Goal: Information Seeking & Learning: Learn about a topic

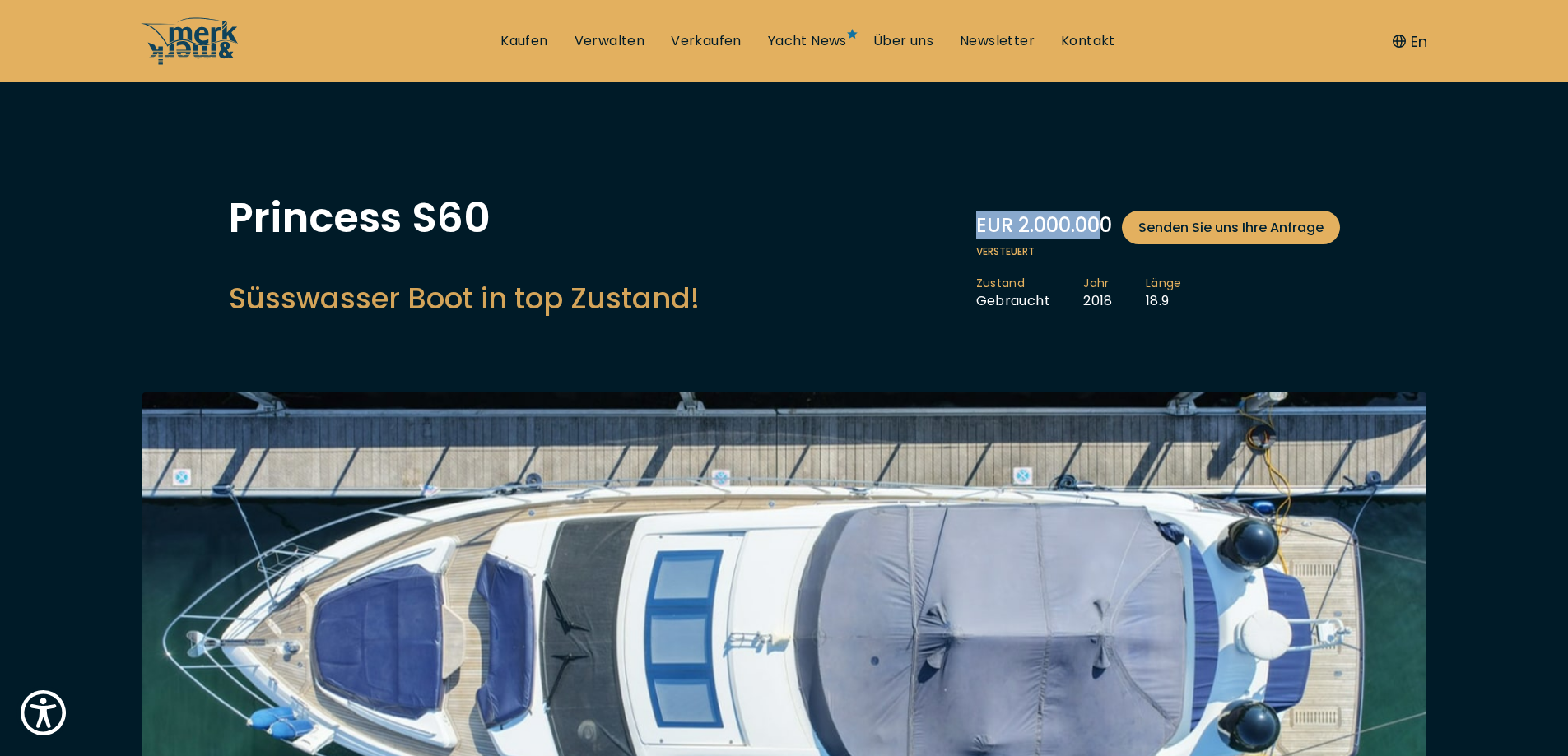
drag, startPoint x: 975, startPoint y: 207, endPoint x: 1099, endPoint y: 206, distance: 124.0
click at [1099, 206] on div "Princess S60 Süsswasser Boot in top Zustand! EUR 2.000.000 Senden Sie uns Ihre …" at bounding box center [784, 261] width 1111 height 129
click at [737, 259] on div "Princess S60 Süsswasser Boot in top Zustand! EUR 2.000.000 Senden Sie uns Ihre …" at bounding box center [784, 261] width 1111 height 129
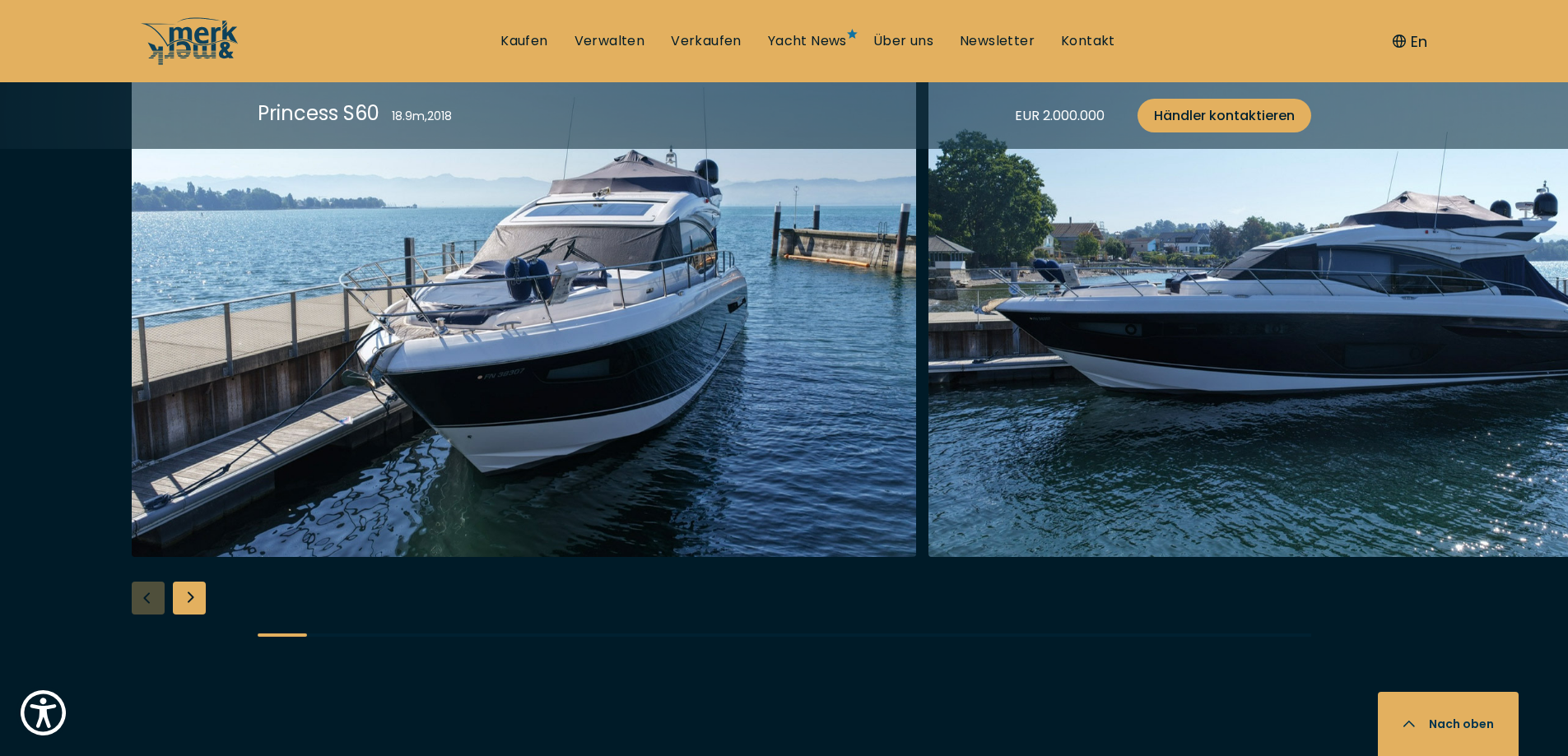
scroll to position [2140, 0]
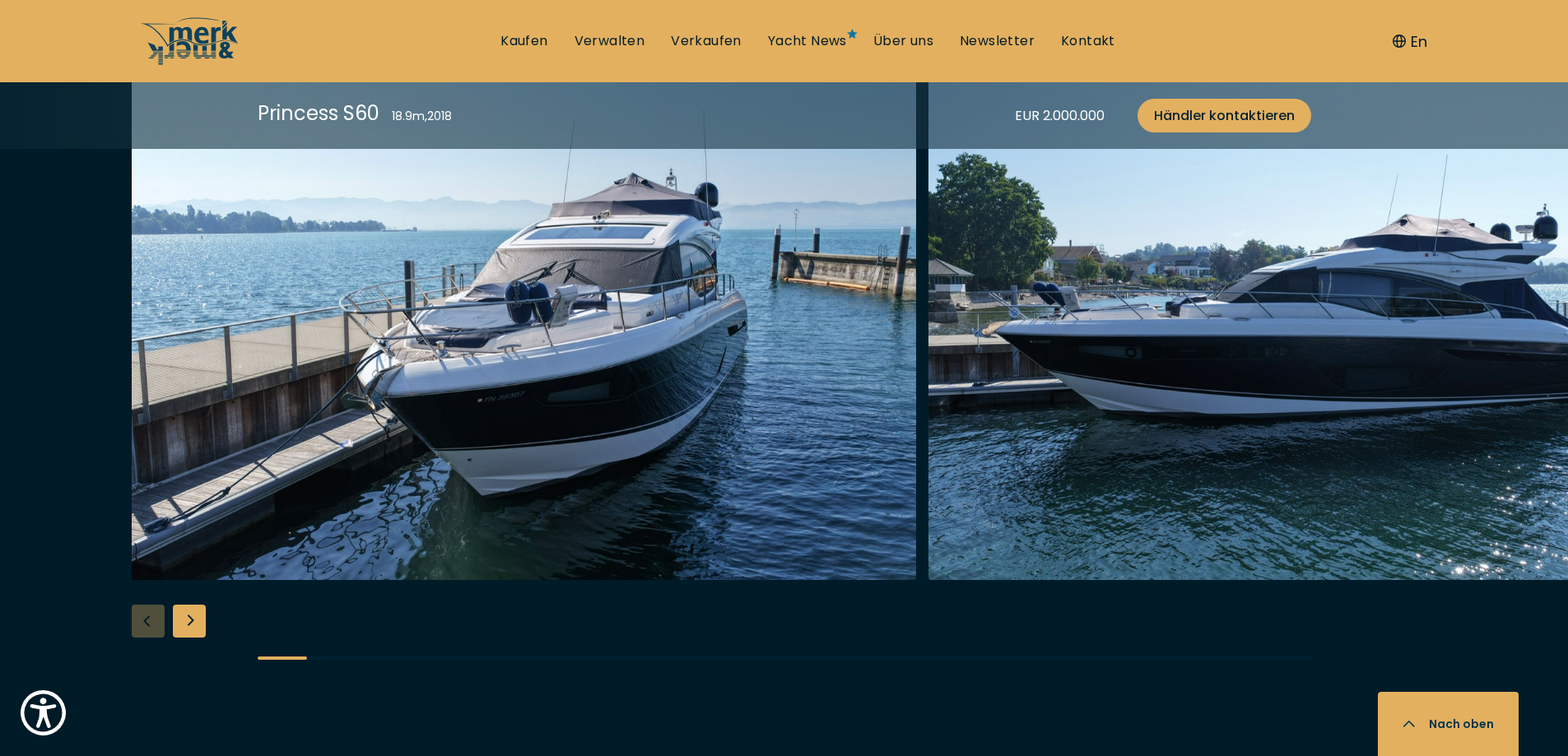
click at [587, 344] on img "button" at bounding box center [523, 317] width 784 height 526
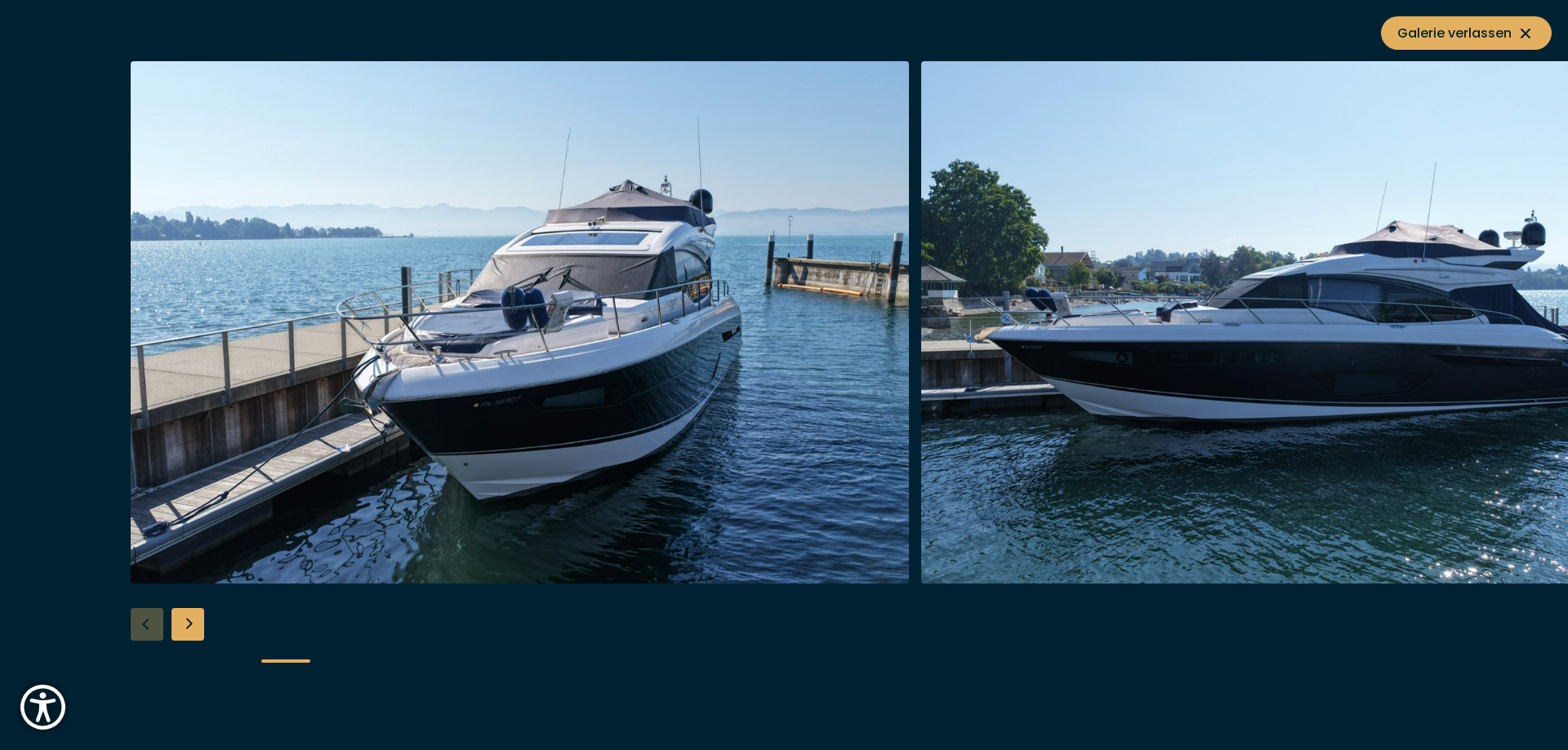
click at [184, 619] on div "Next slide" at bounding box center [188, 625] width 33 height 33
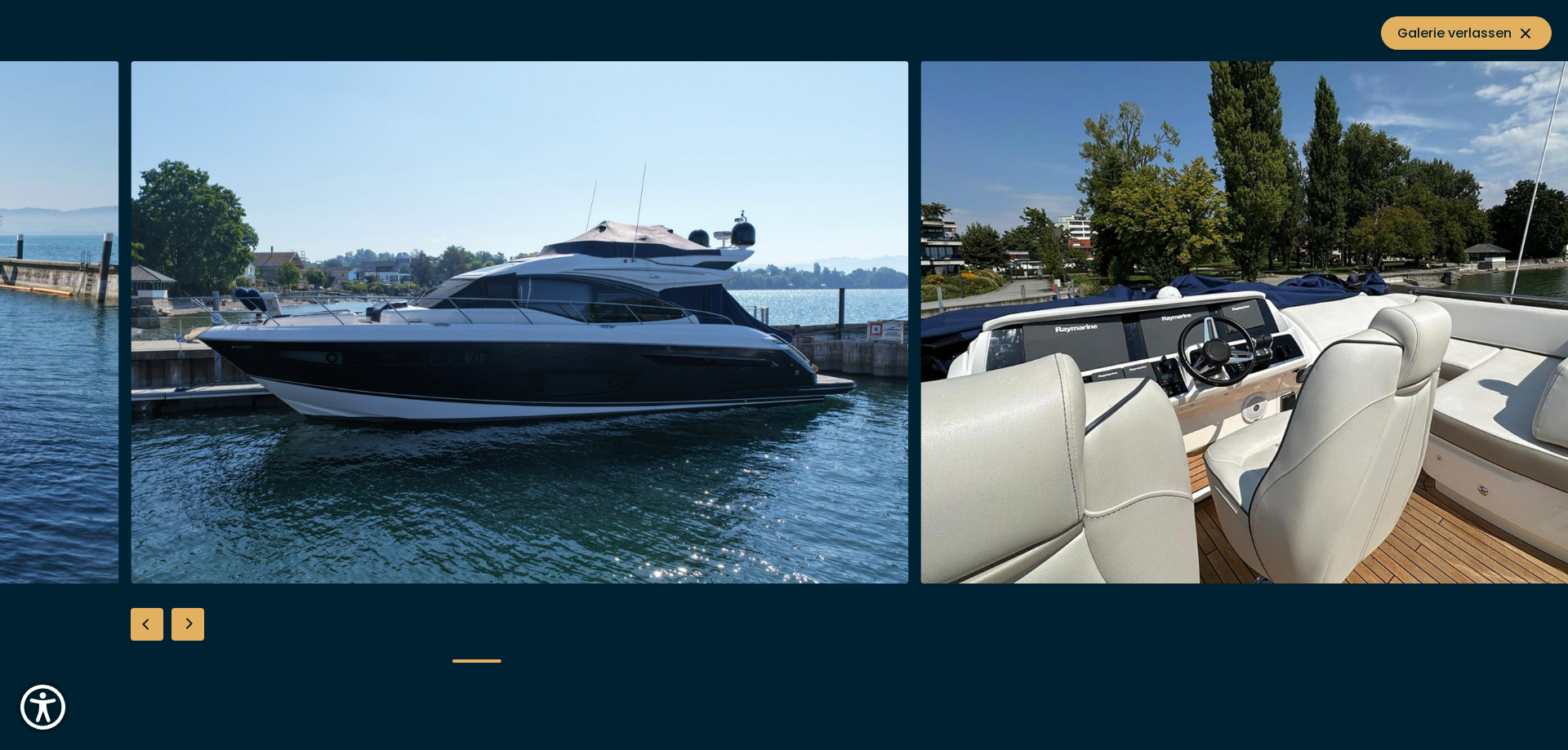
click at [196, 622] on div "Next slide" at bounding box center [188, 625] width 33 height 33
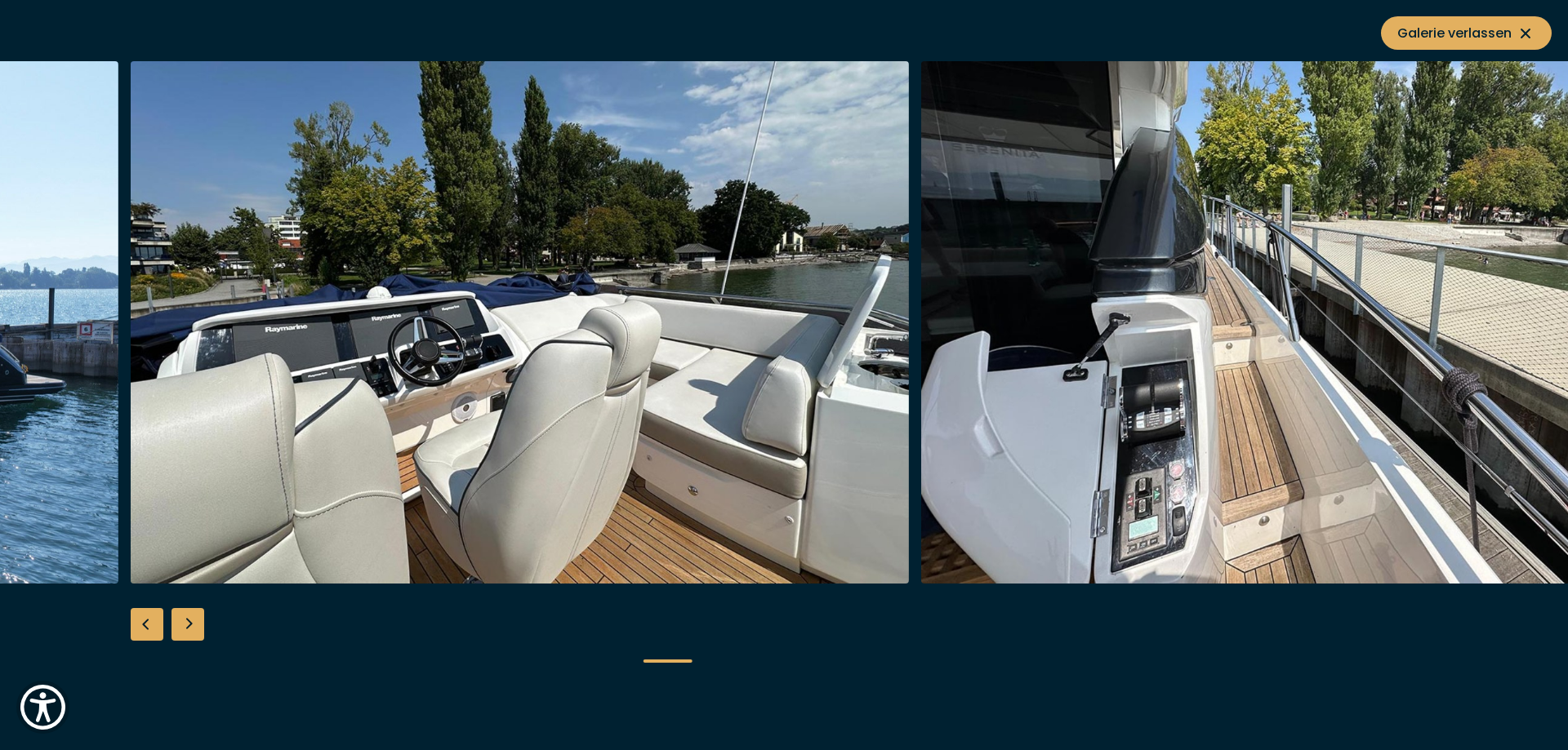
click at [196, 622] on div "Next slide" at bounding box center [188, 625] width 33 height 33
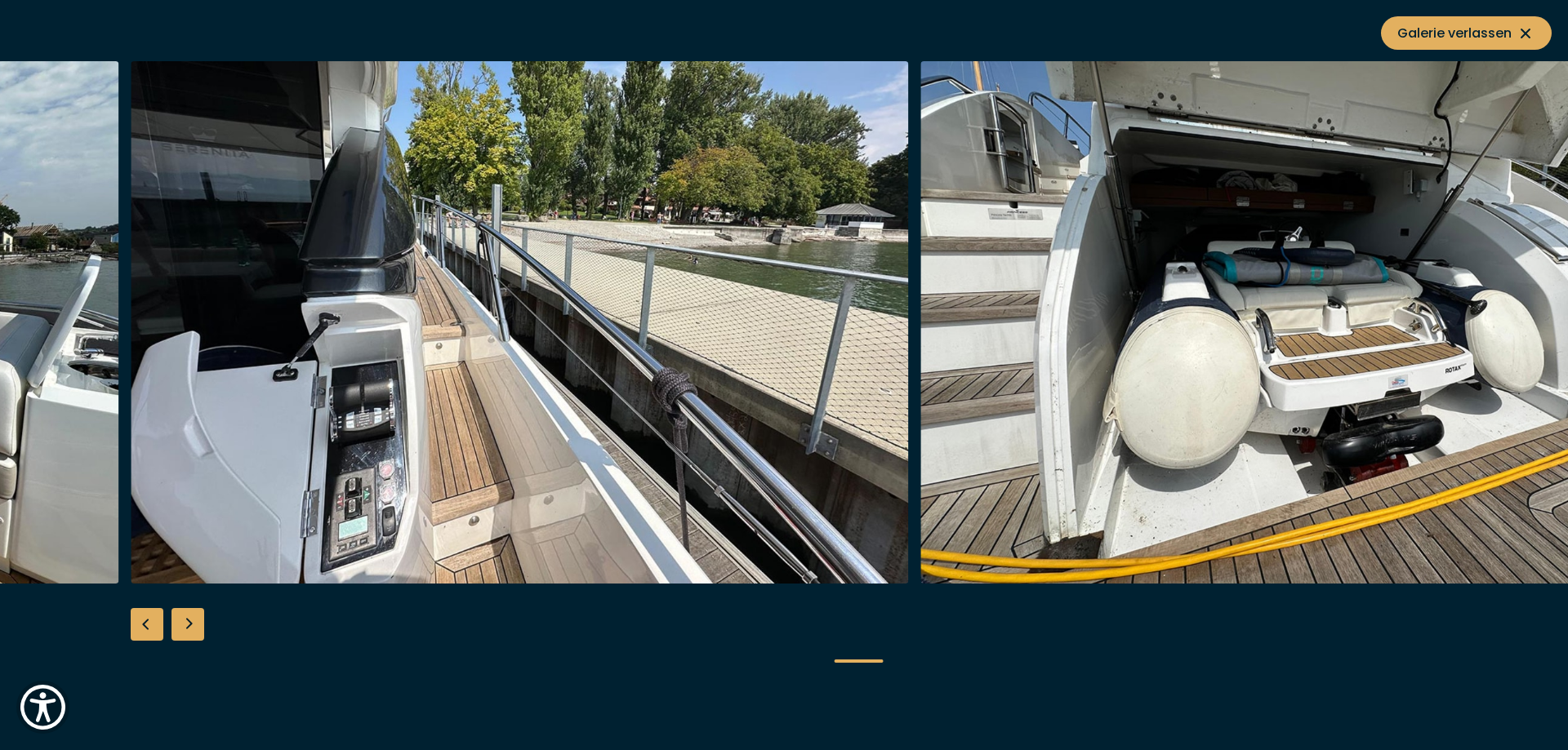
click at [196, 622] on div "Next slide" at bounding box center [188, 625] width 33 height 33
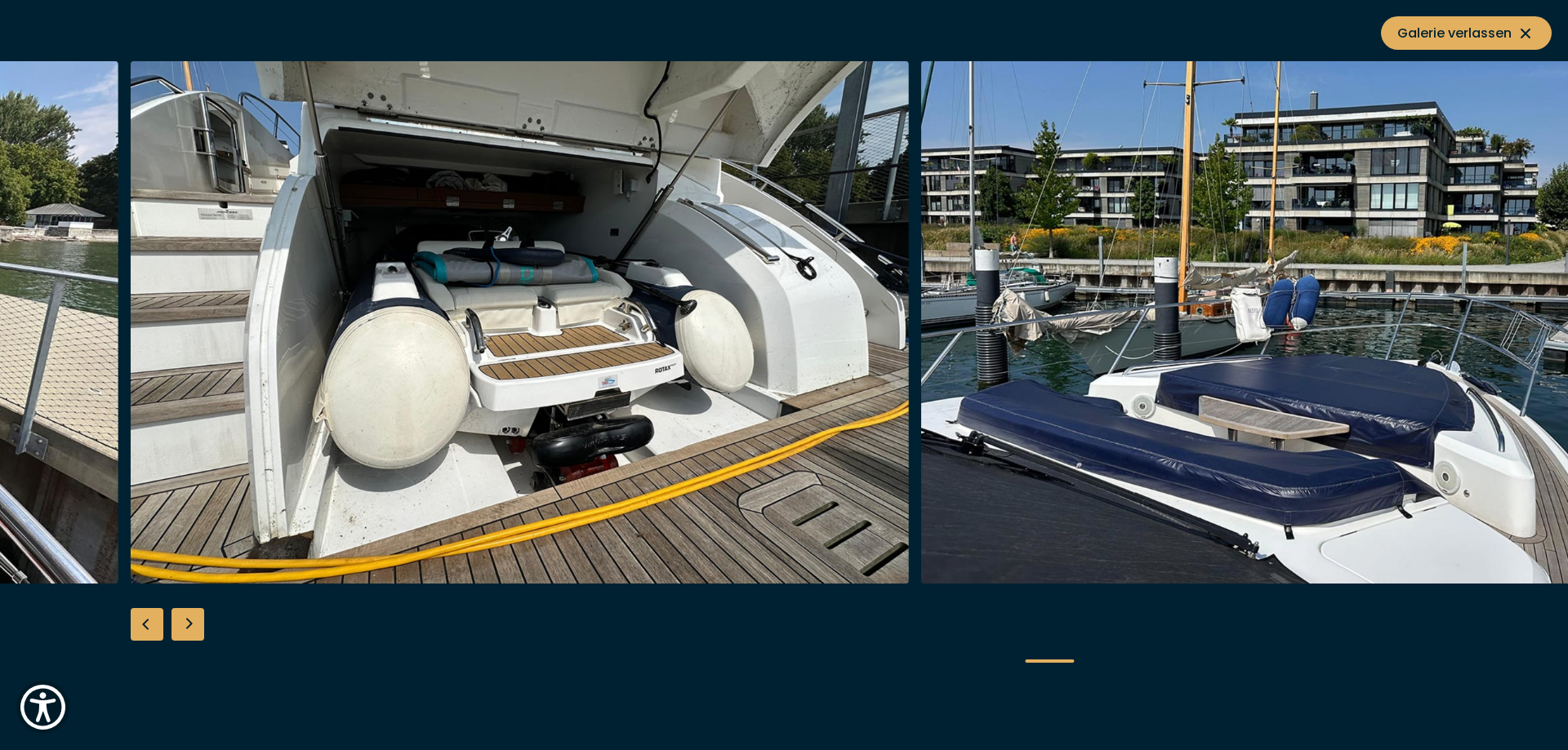
click at [196, 622] on div "Next slide" at bounding box center [188, 625] width 33 height 33
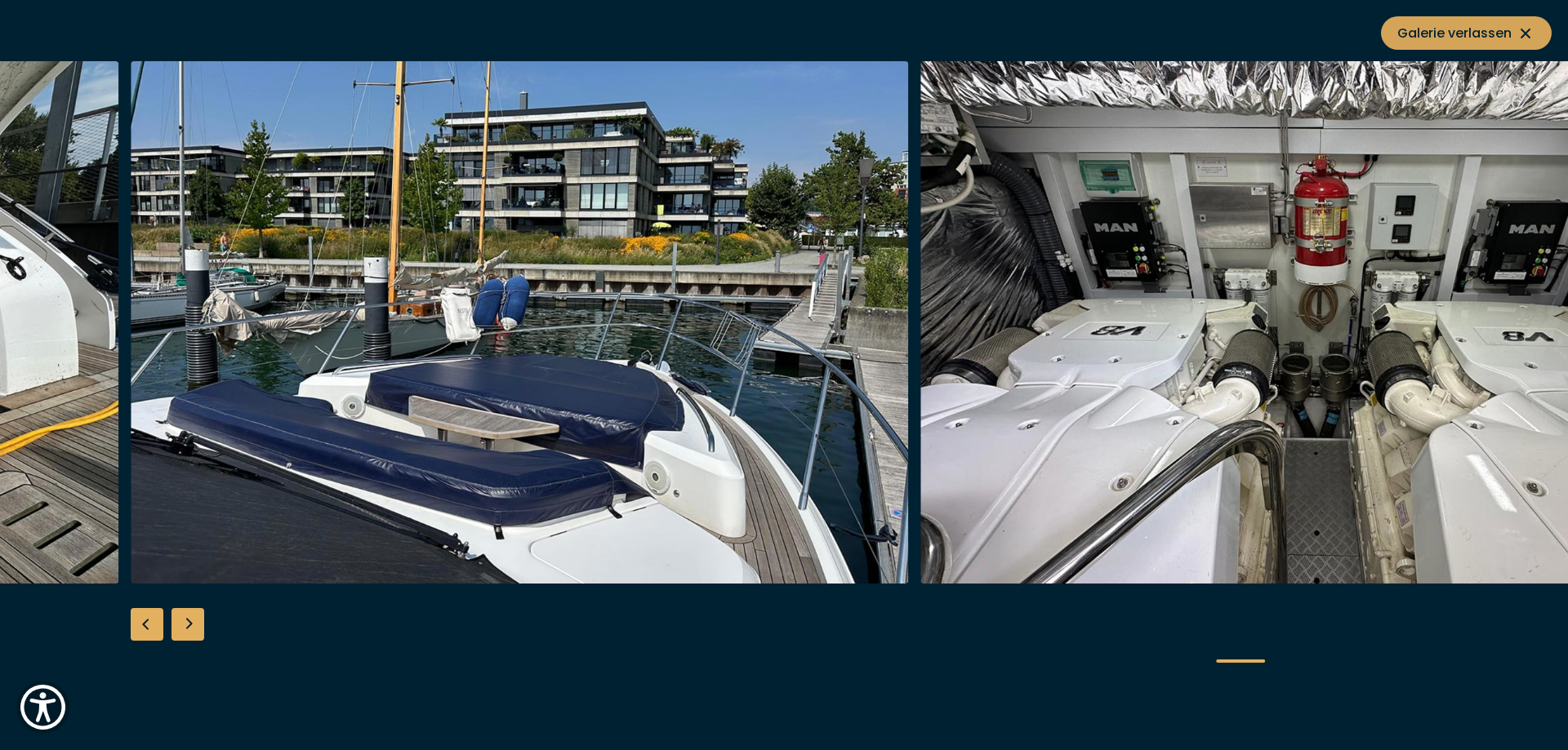
click at [1502, 30] on span "Galerie verlassen" at bounding box center [1466, 33] width 138 height 20
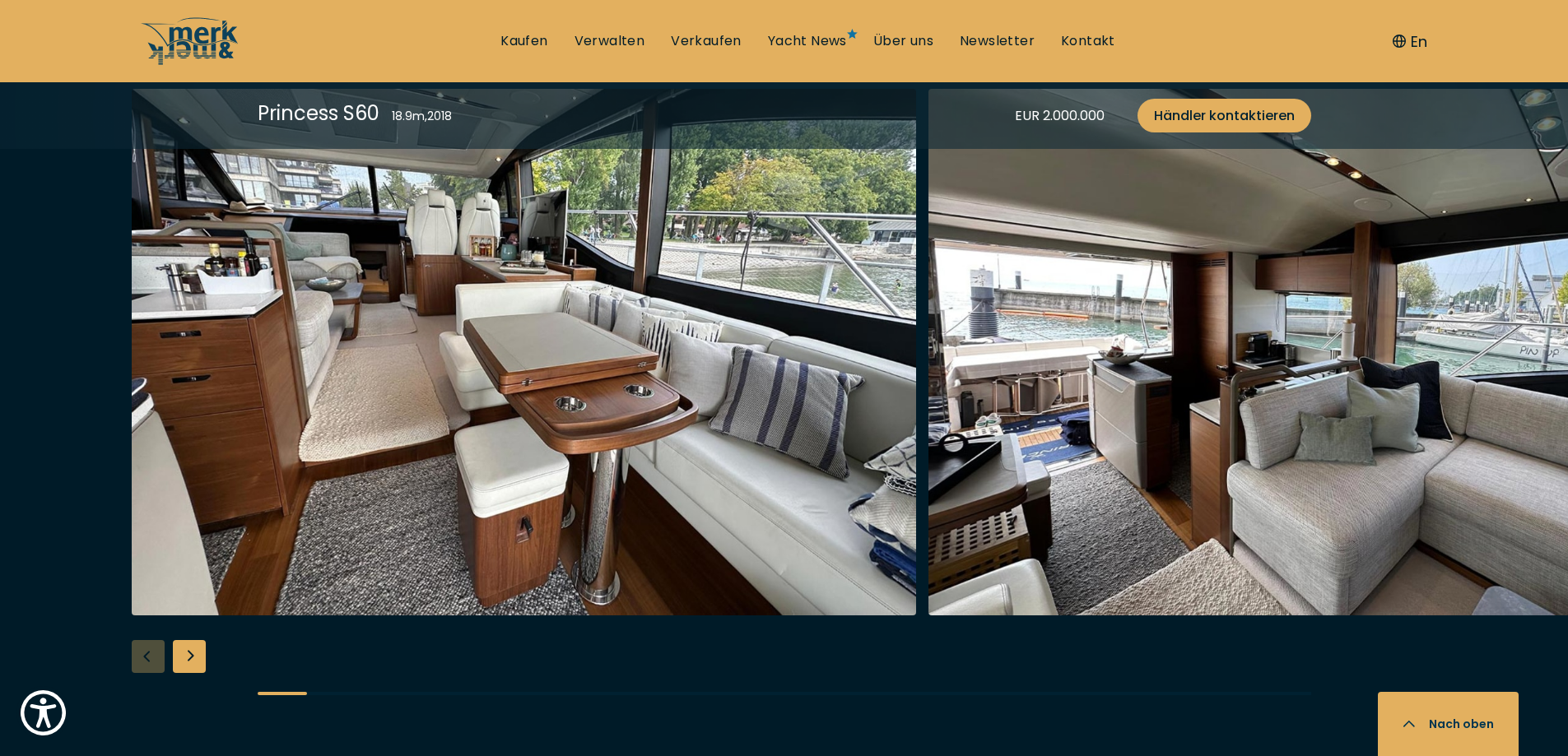
scroll to position [3045, 0]
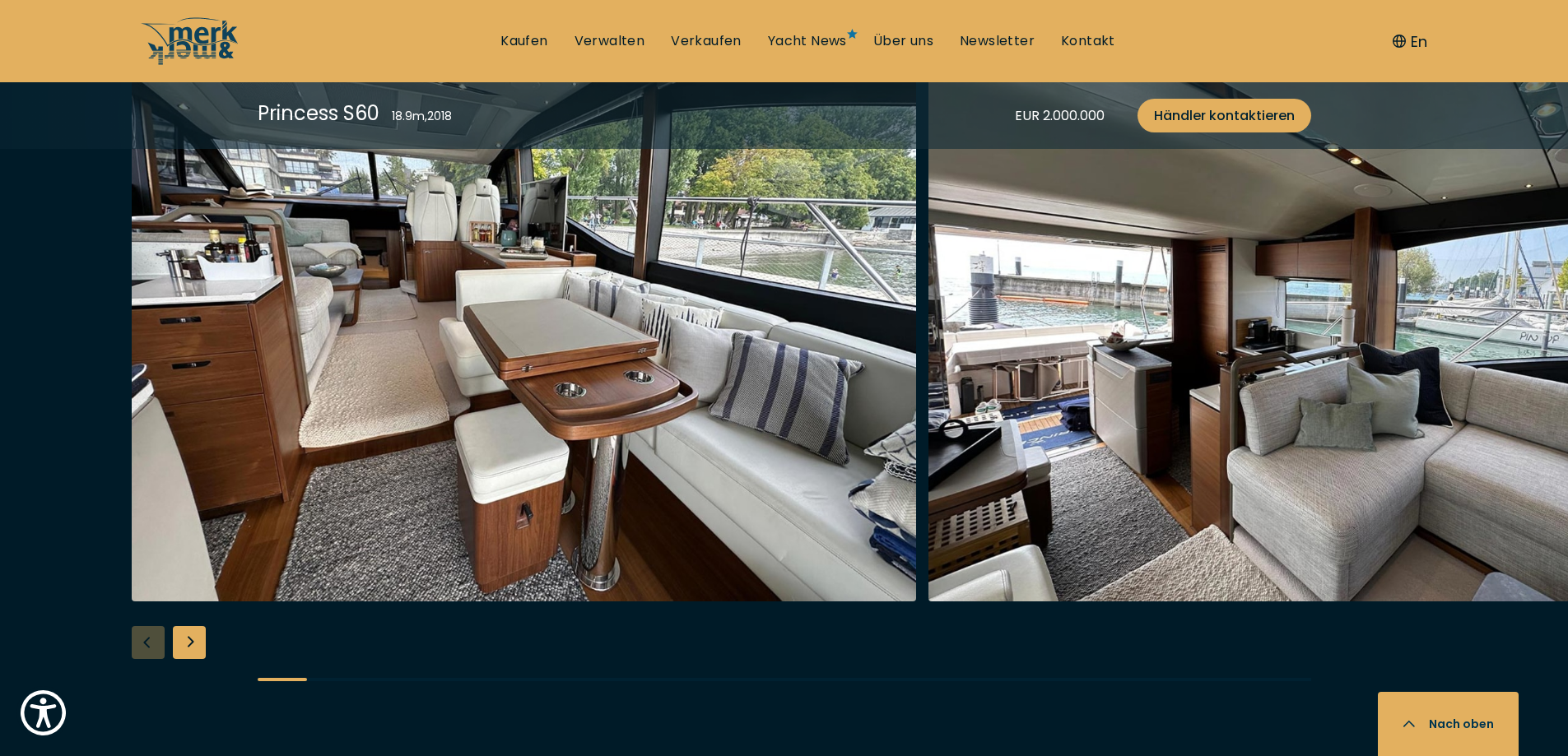
click at [562, 424] on img "button" at bounding box center [523, 338] width 784 height 526
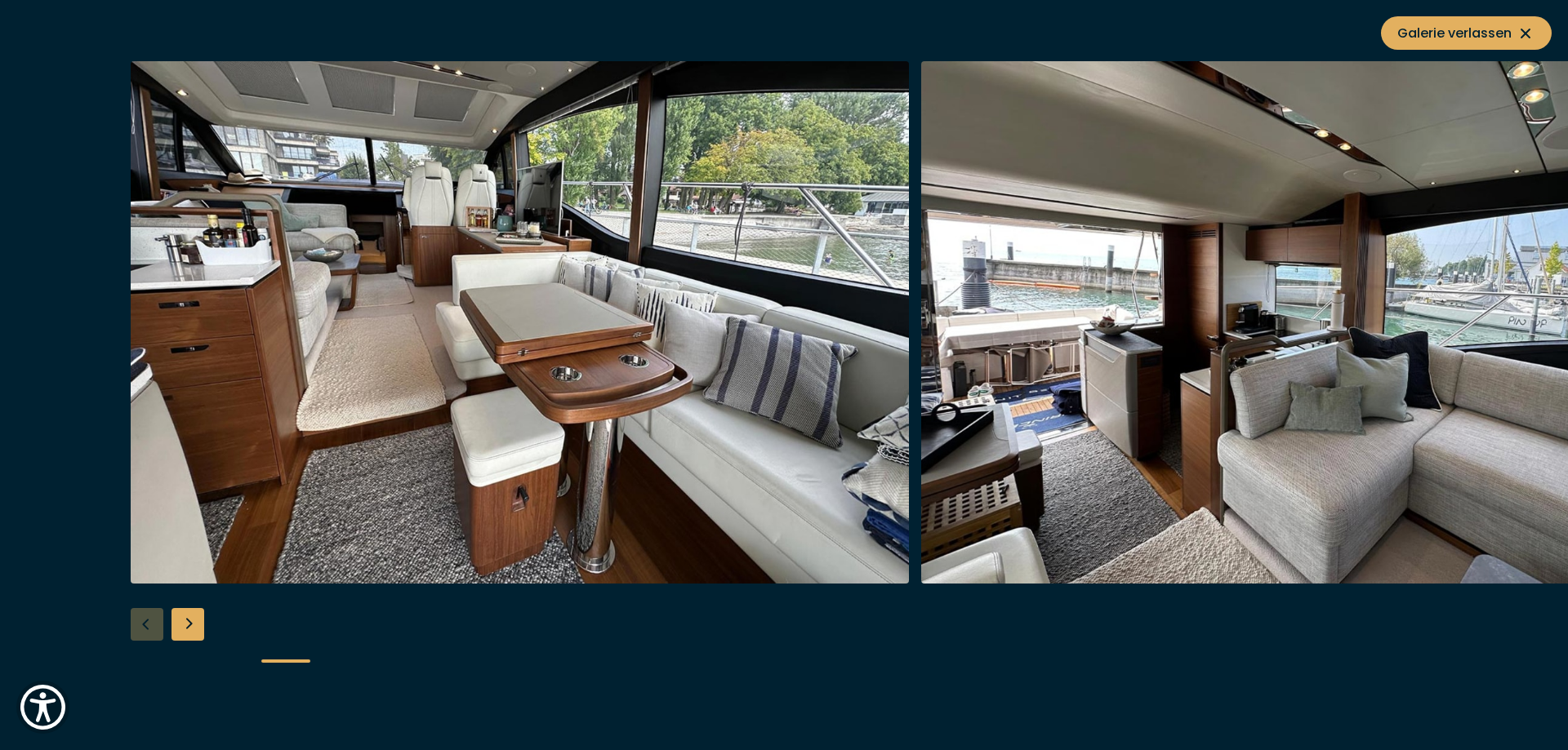
click at [188, 629] on div "Next slide" at bounding box center [188, 625] width 33 height 33
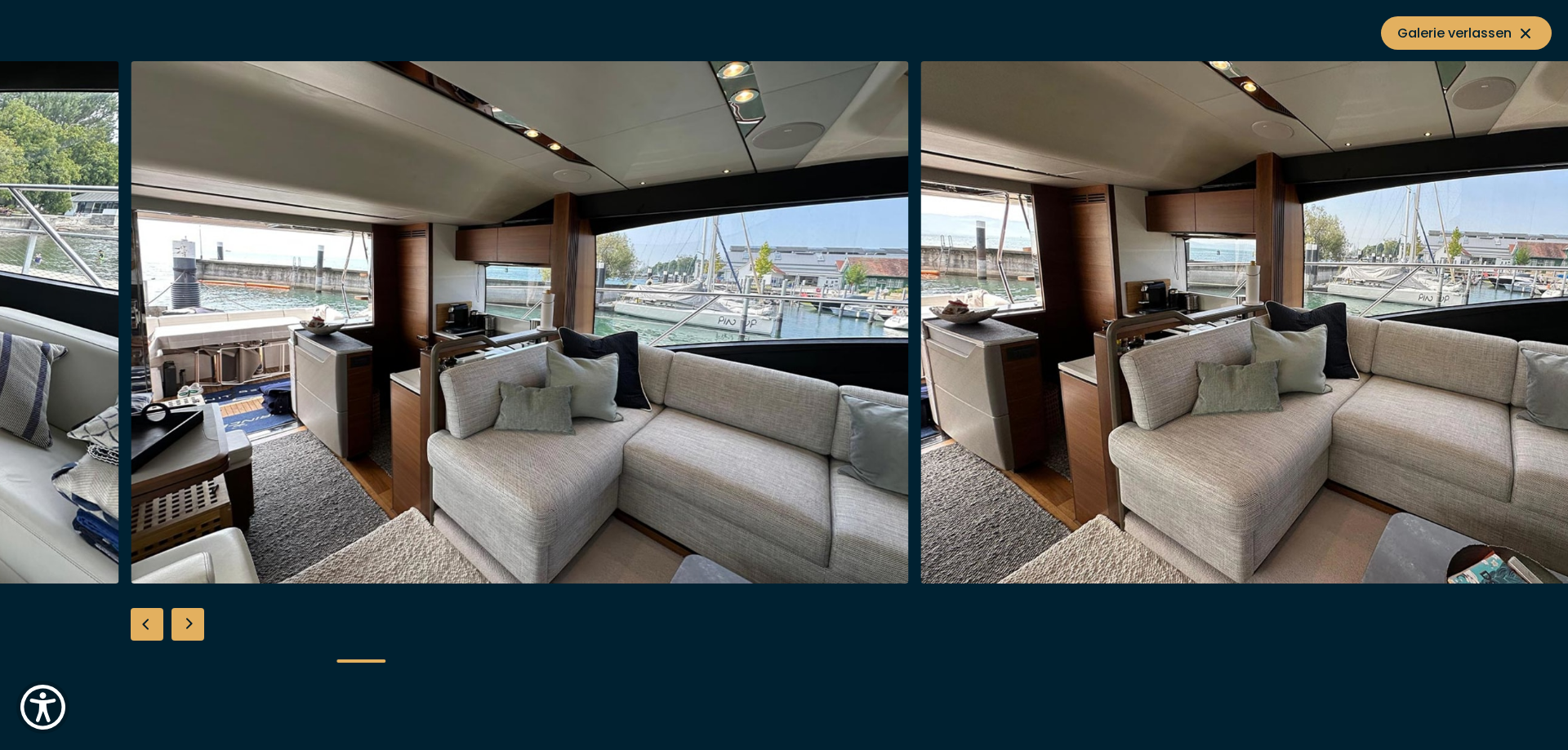
click at [188, 629] on div "Next slide" at bounding box center [188, 625] width 33 height 33
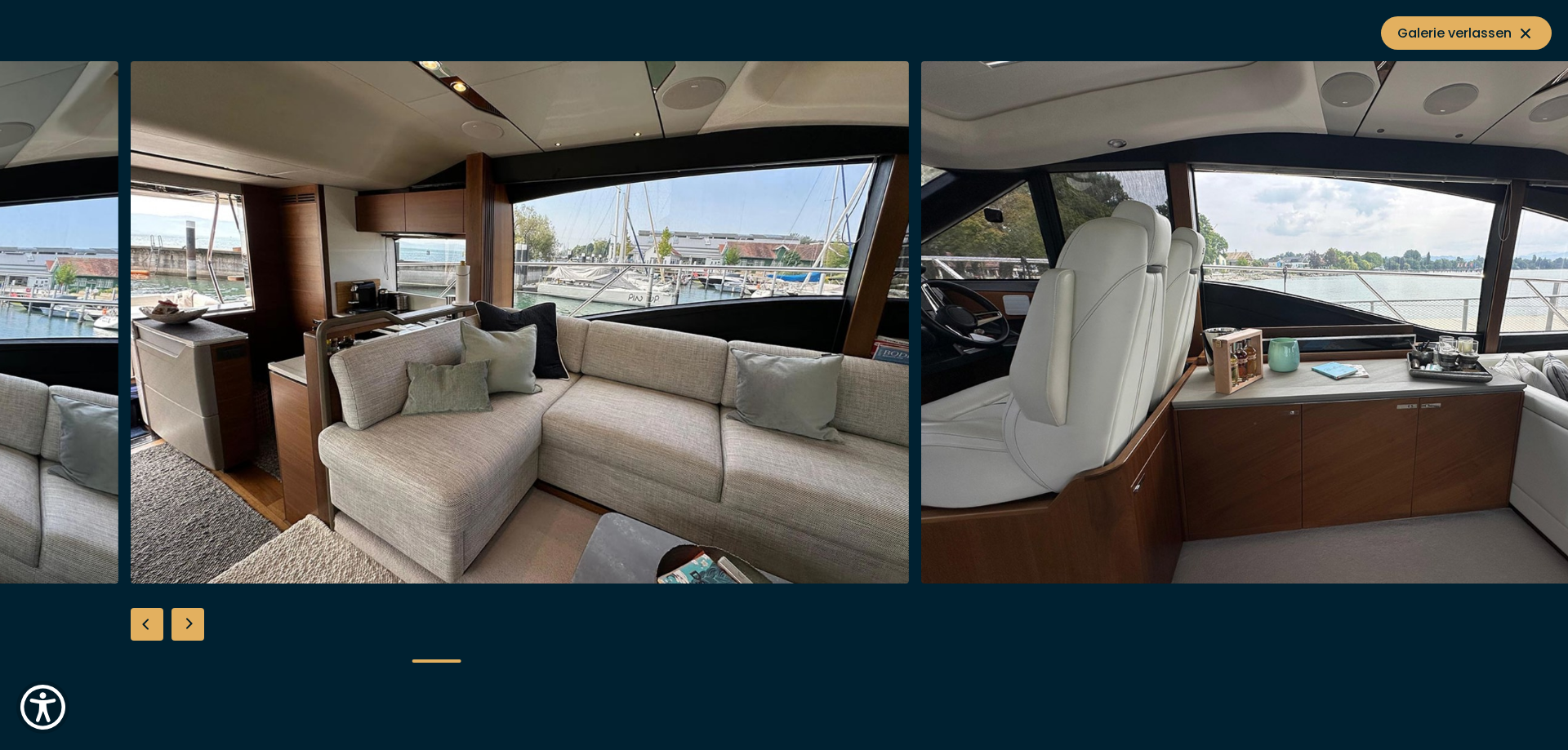
click at [188, 629] on div "Next slide" at bounding box center [188, 625] width 33 height 33
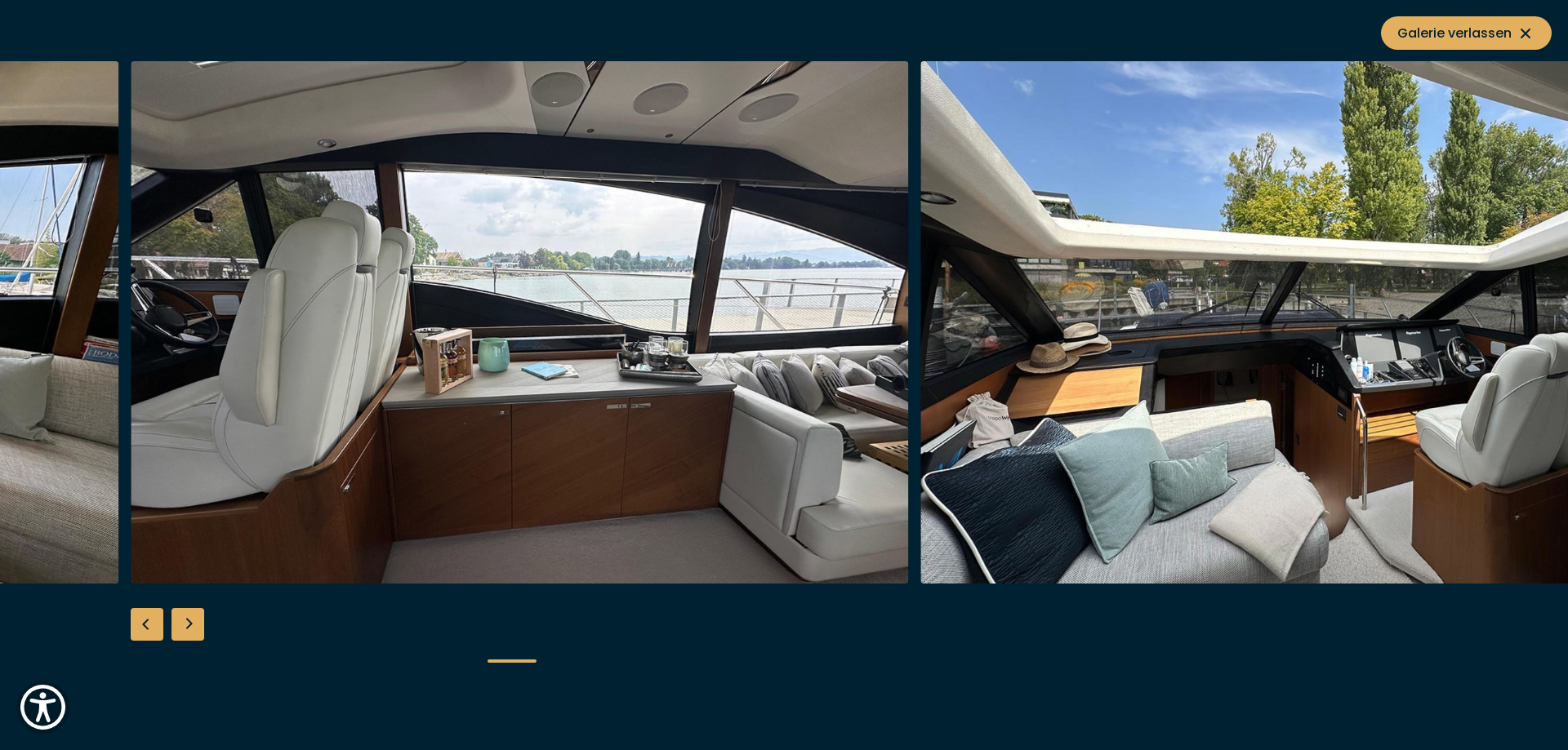
click at [188, 629] on div "Next slide" at bounding box center [188, 625] width 33 height 33
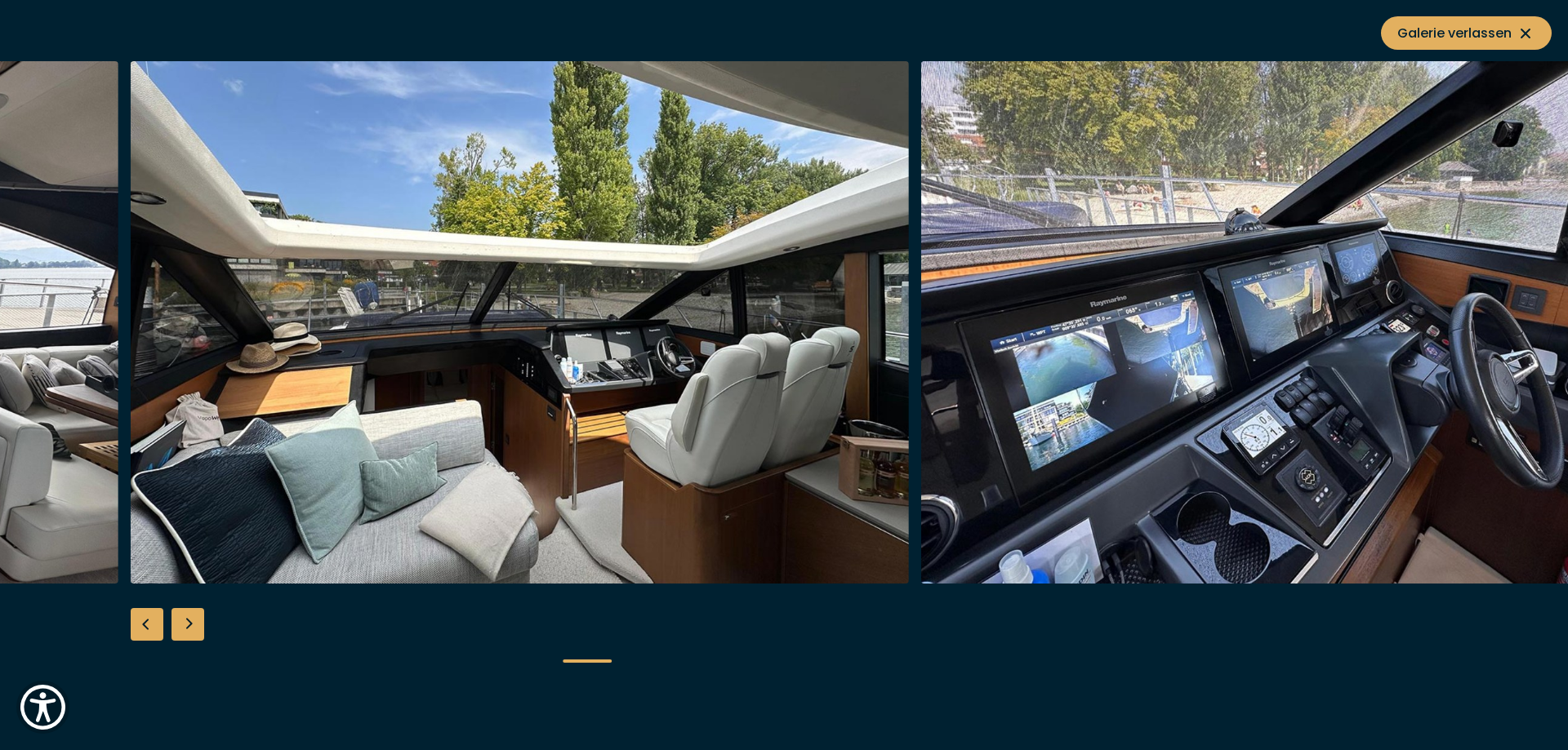
click at [188, 629] on div "Next slide" at bounding box center [188, 625] width 33 height 33
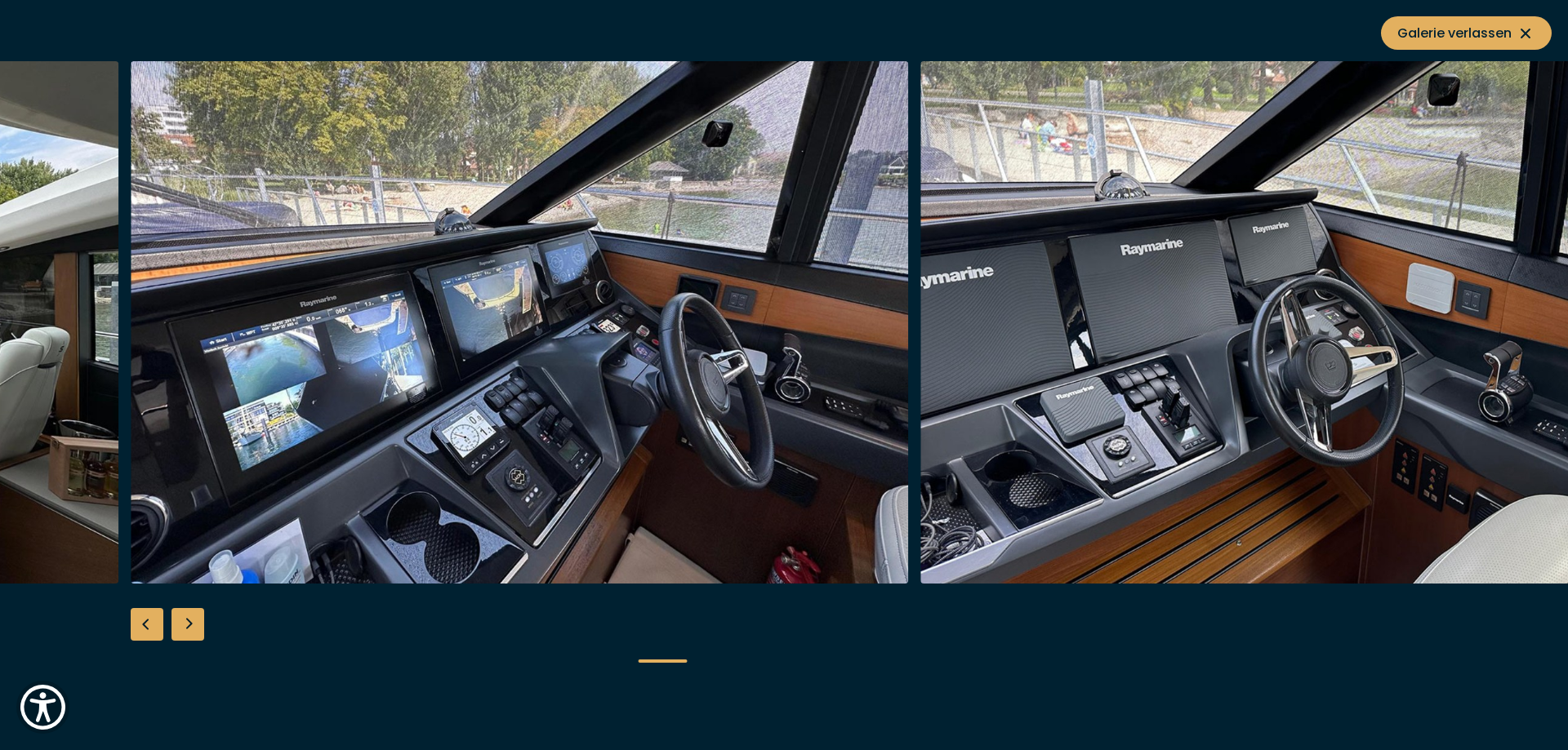
click at [188, 629] on div "Next slide" at bounding box center [188, 625] width 33 height 33
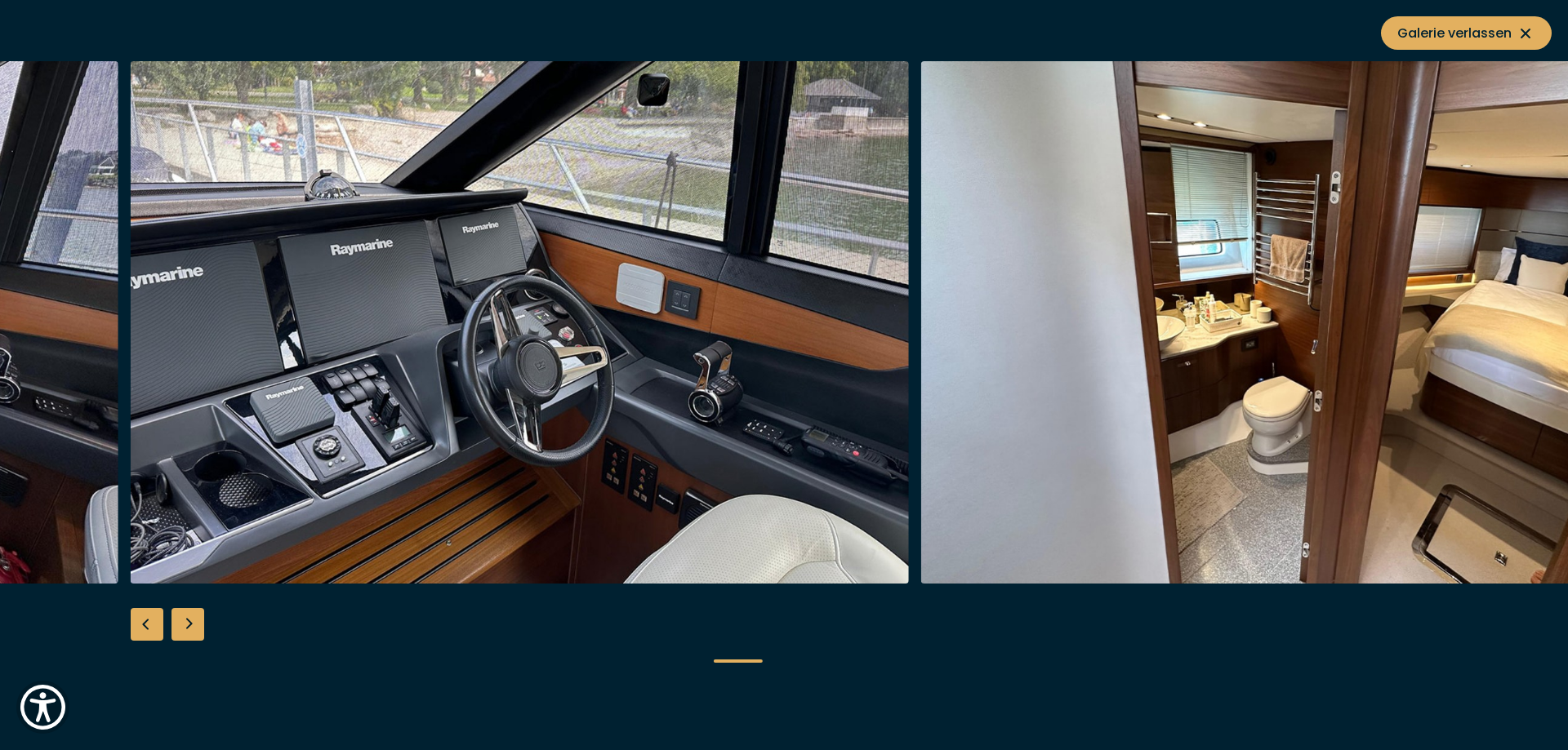
click at [188, 629] on div "Next slide" at bounding box center [188, 625] width 33 height 33
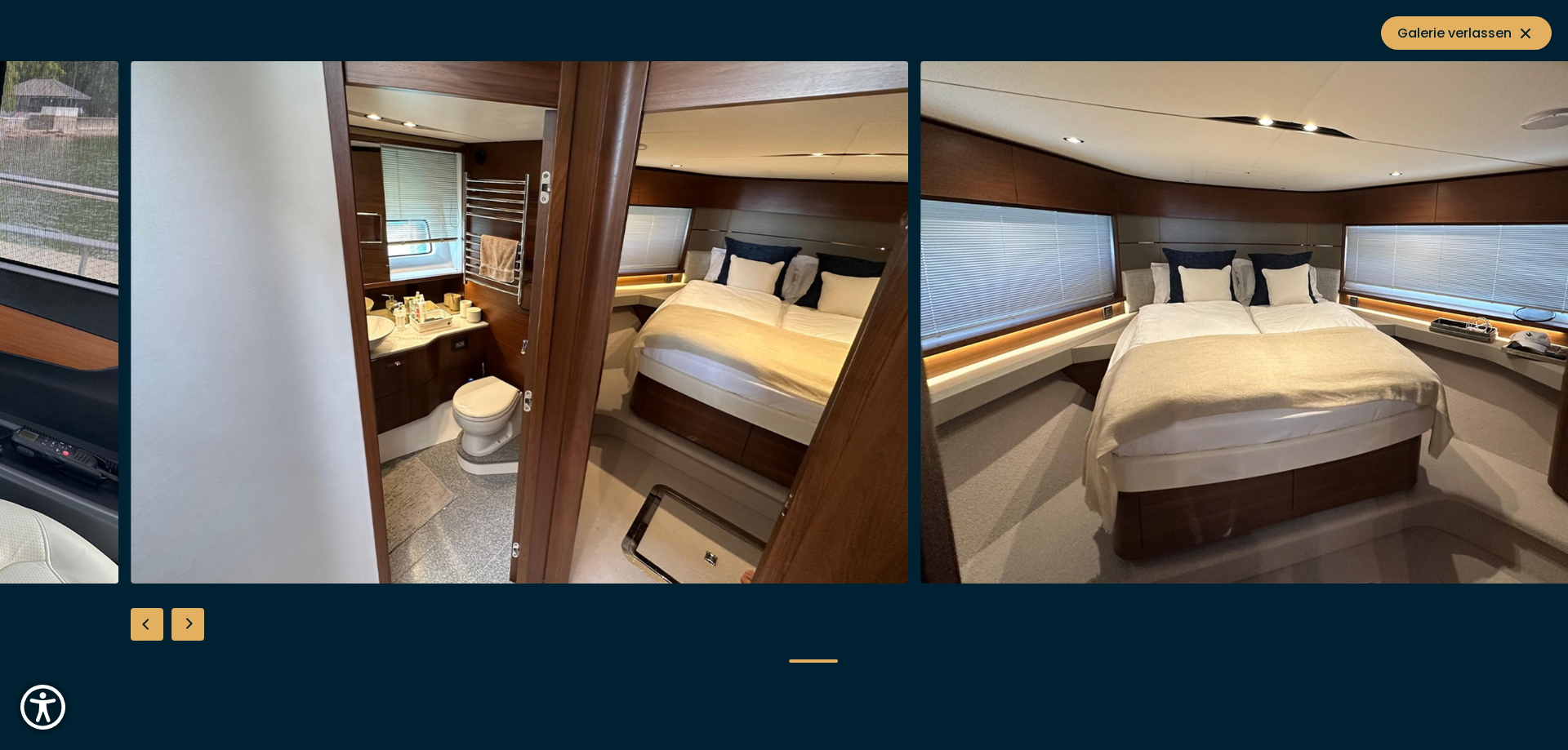
click at [198, 626] on div "Next slide" at bounding box center [188, 625] width 33 height 33
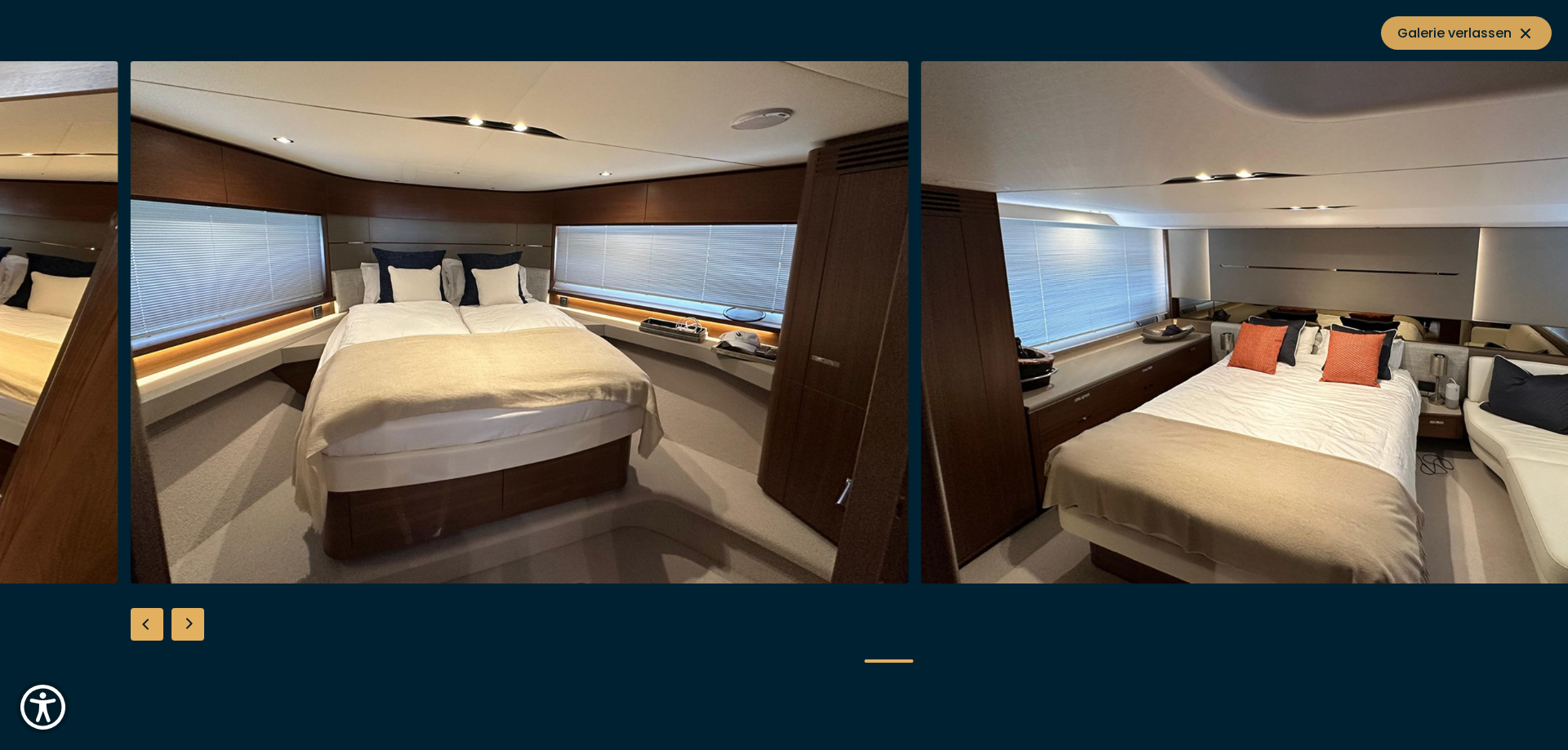
click at [1500, 23] on span "Galerie verlassen" at bounding box center [1466, 33] width 138 height 20
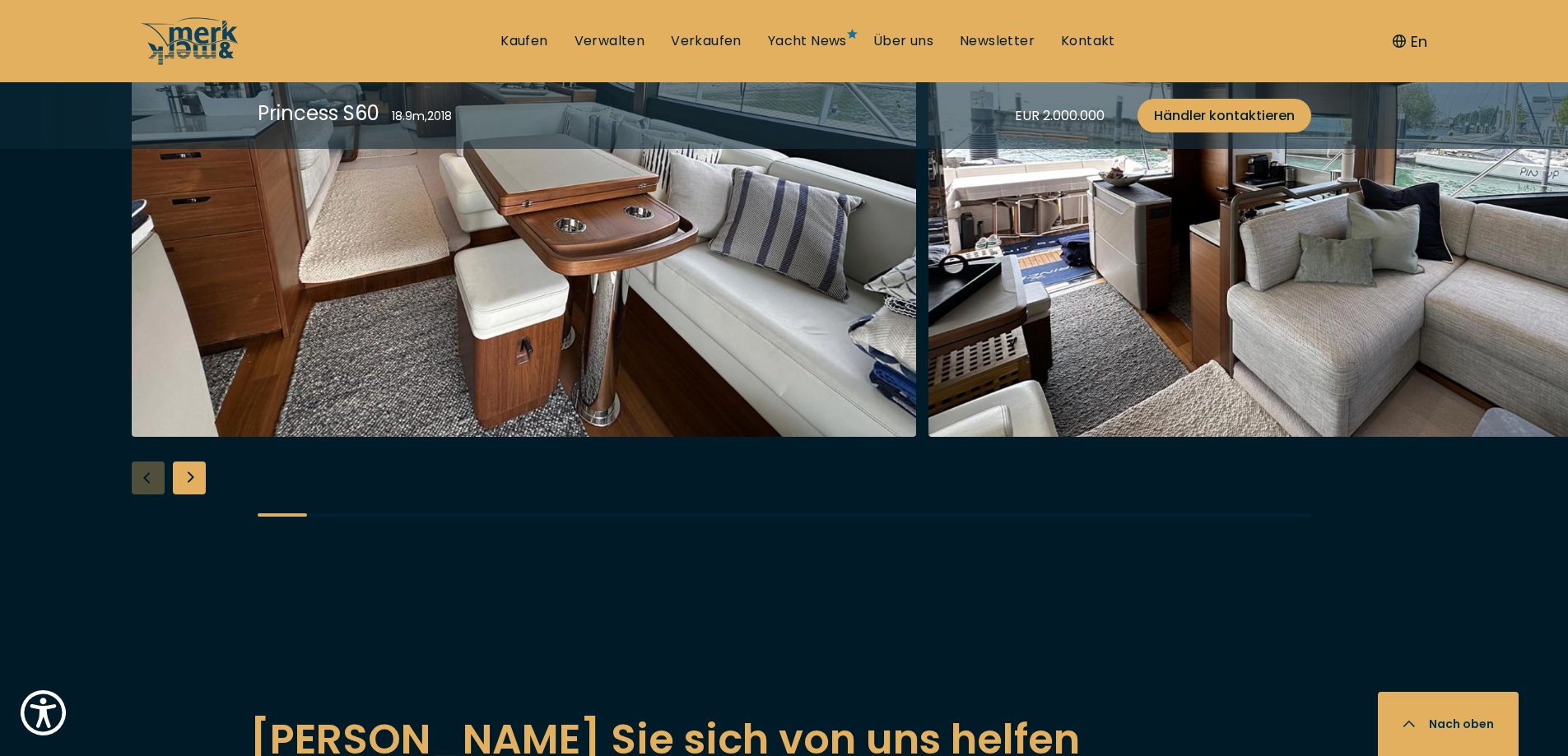
scroll to position [2963, 0]
